Goal: Find specific page/section: Find specific page/section

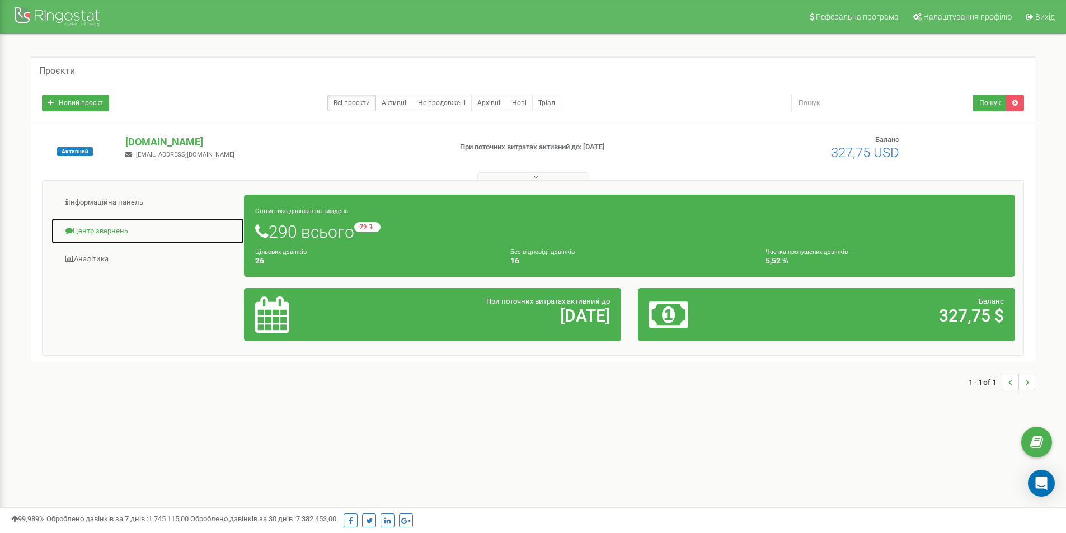
click at [95, 229] on link "Центр звернень" at bounding box center [148, 231] width 194 height 27
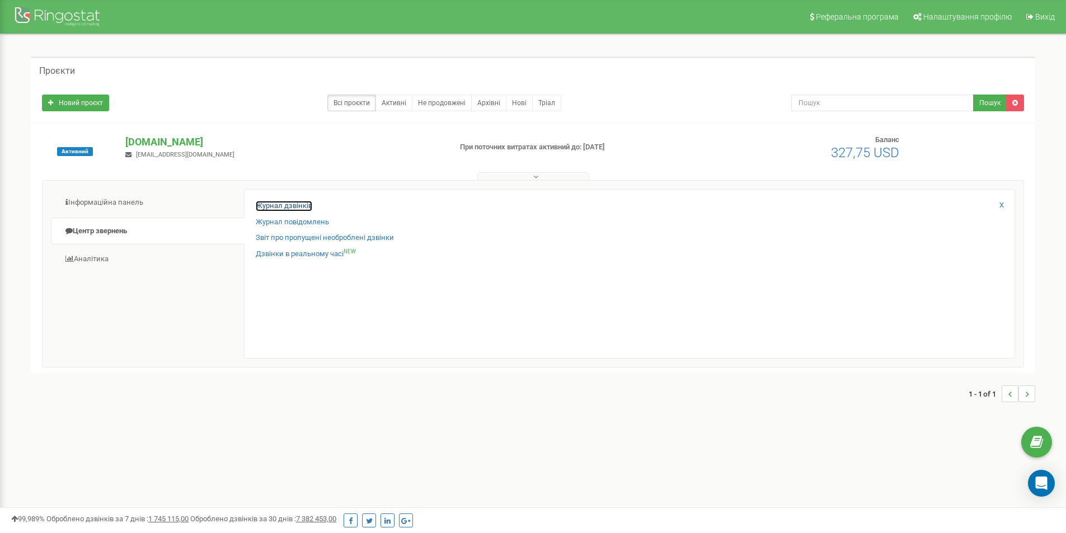
click at [287, 204] on link "Журнал дзвінків" at bounding box center [284, 206] width 57 height 11
